Goal: Information Seeking & Learning: Find specific fact

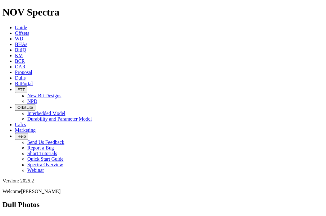
paste input "A321368"
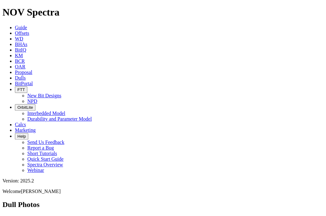
type input "A321436"
